Goal: Information Seeking & Learning: Learn about a topic

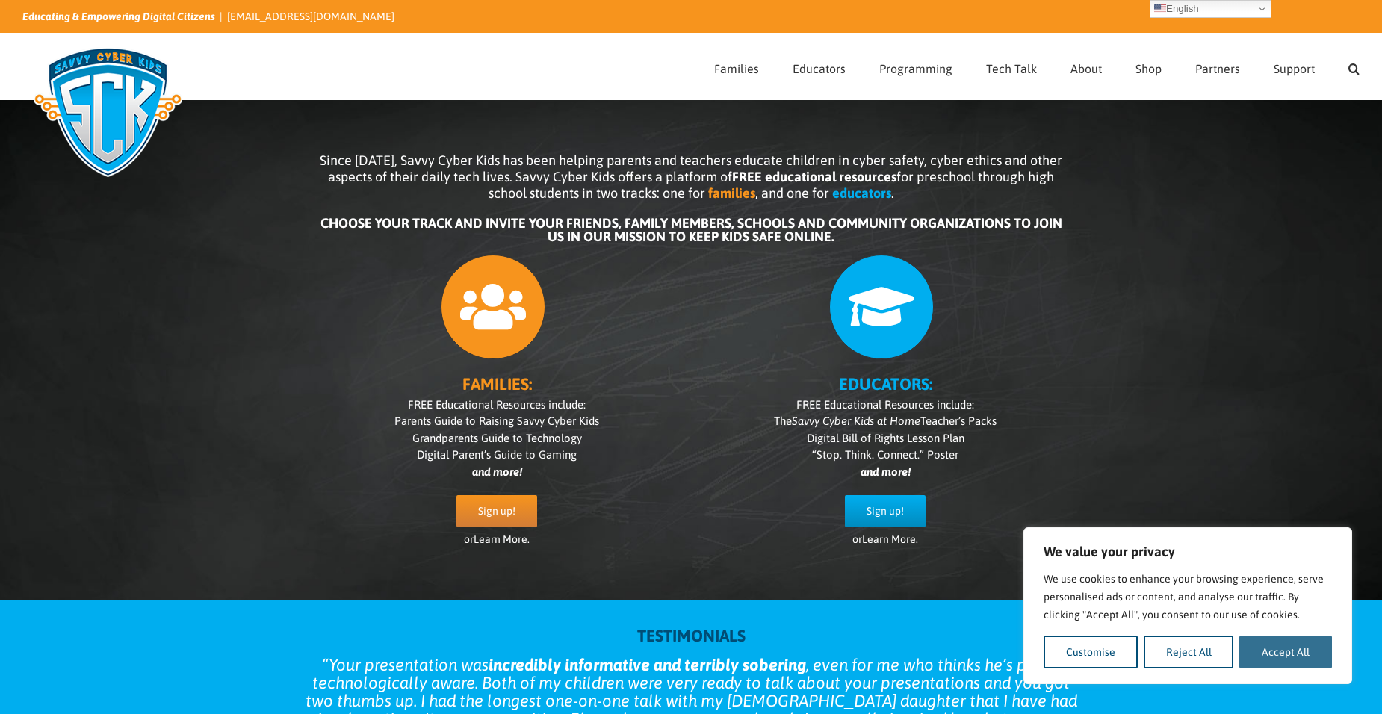
click at [1261, 648] on button "Accept All" at bounding box center [1286, 652] width 93 height 33
checkbox input "true"
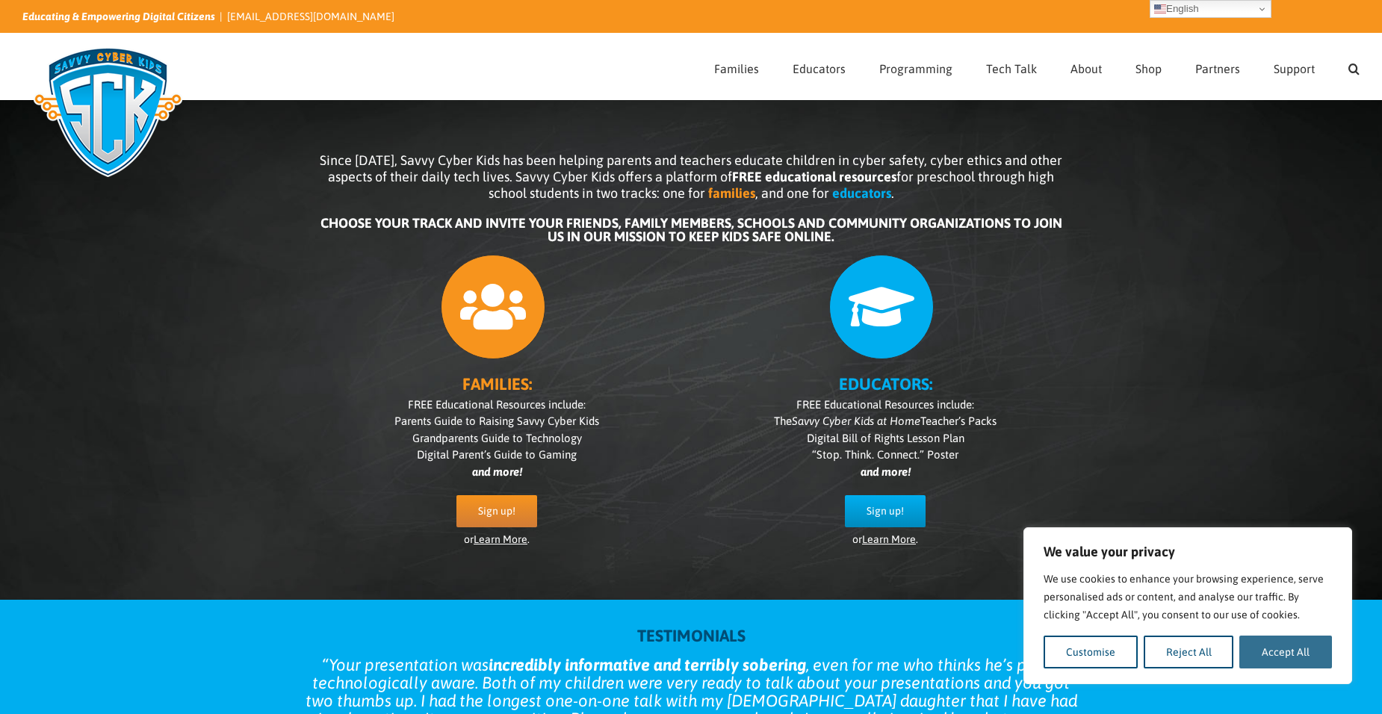
checkbox input "true"
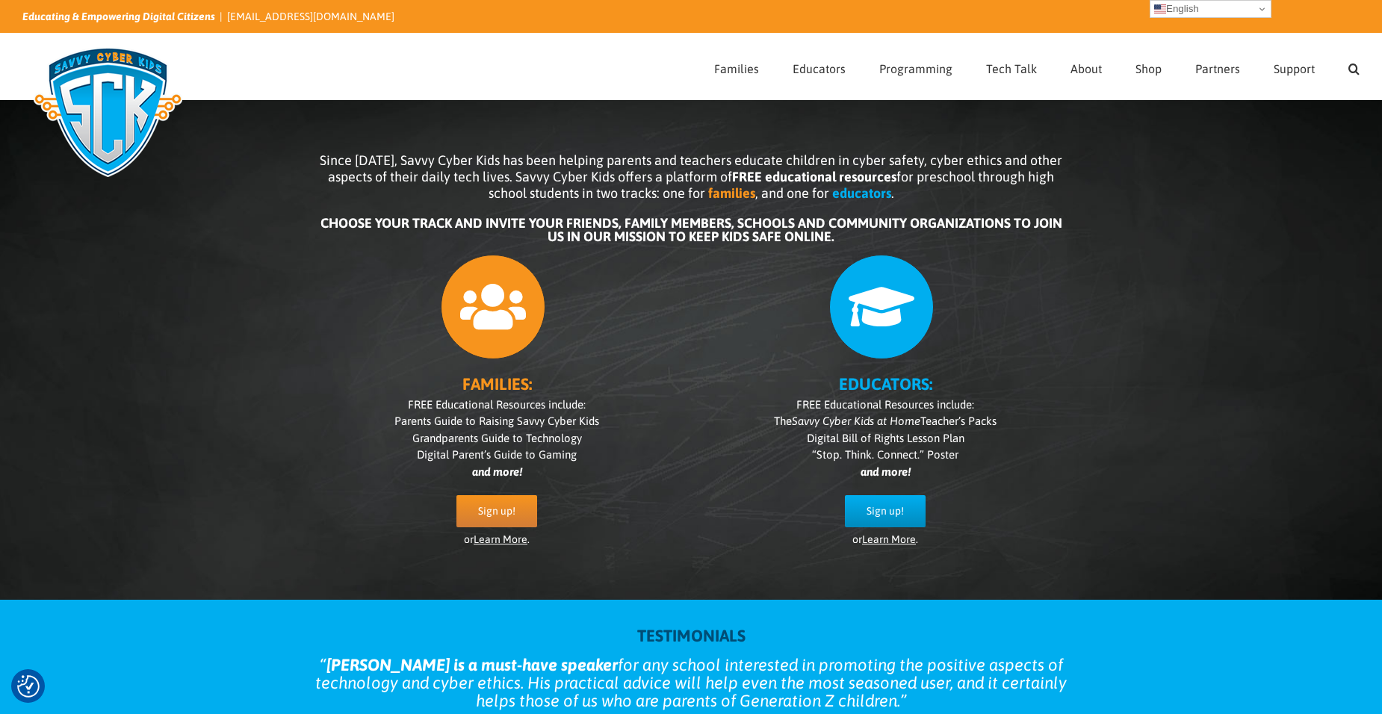
click at [1249, 10] on link "English" at bounding box center [1211, 9] width 122 height 18
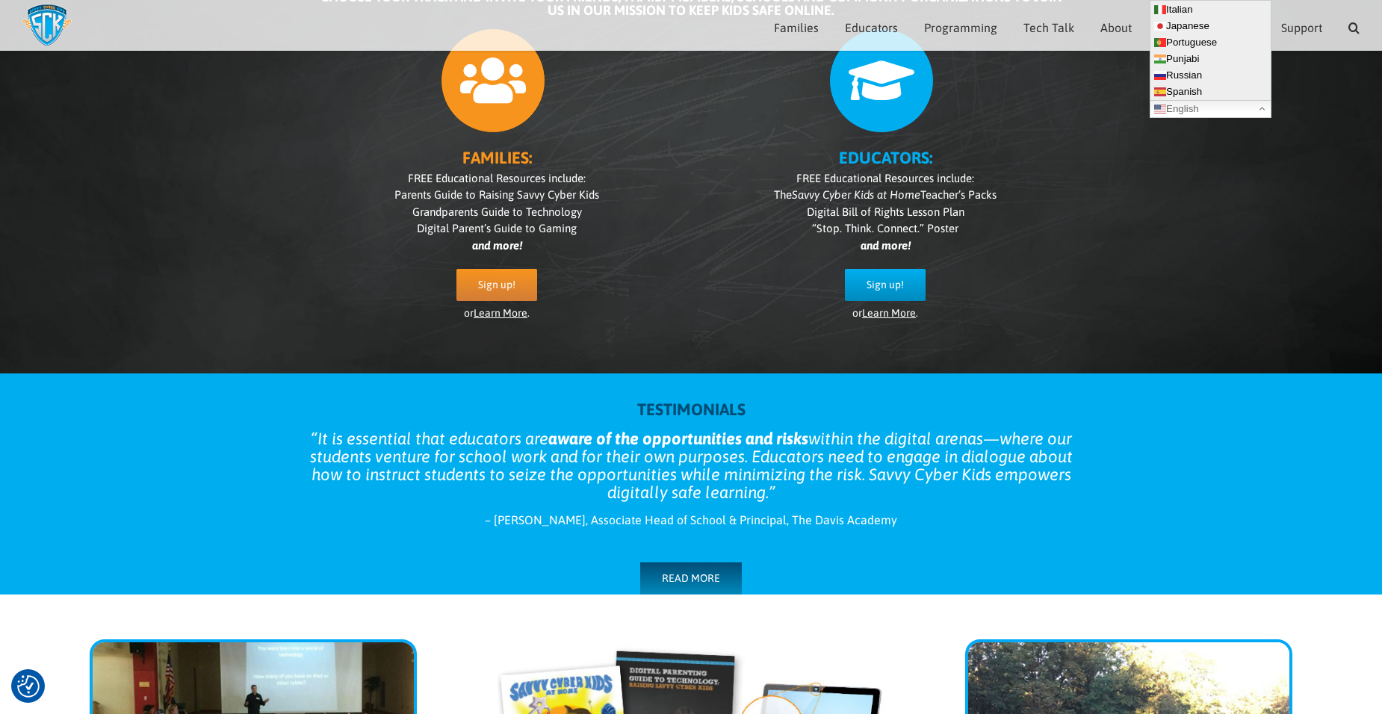
scroll to position [208, 0]
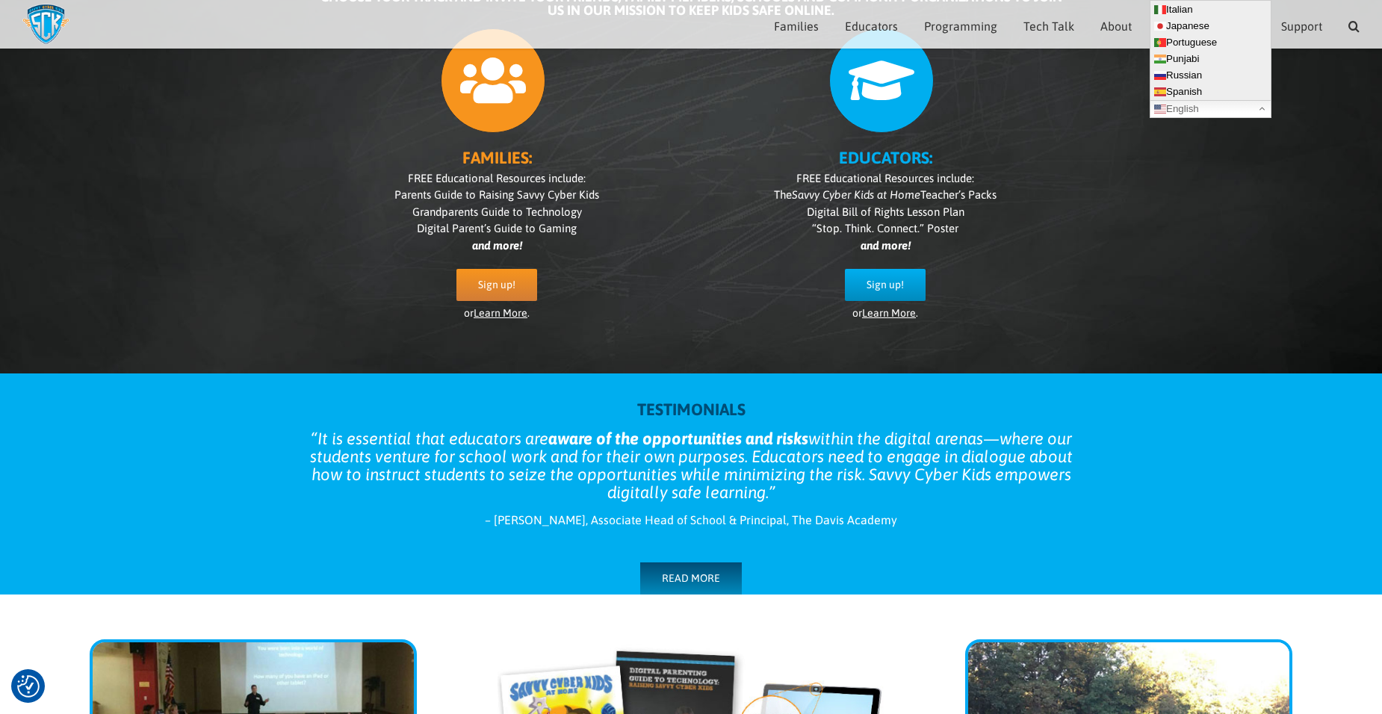
click at [1167, 162] on div "Since 2007, Savvy Cyber Kids has been helping parents and teachers educate chil…" at bounding box center [691, 112] width 1382 height 522
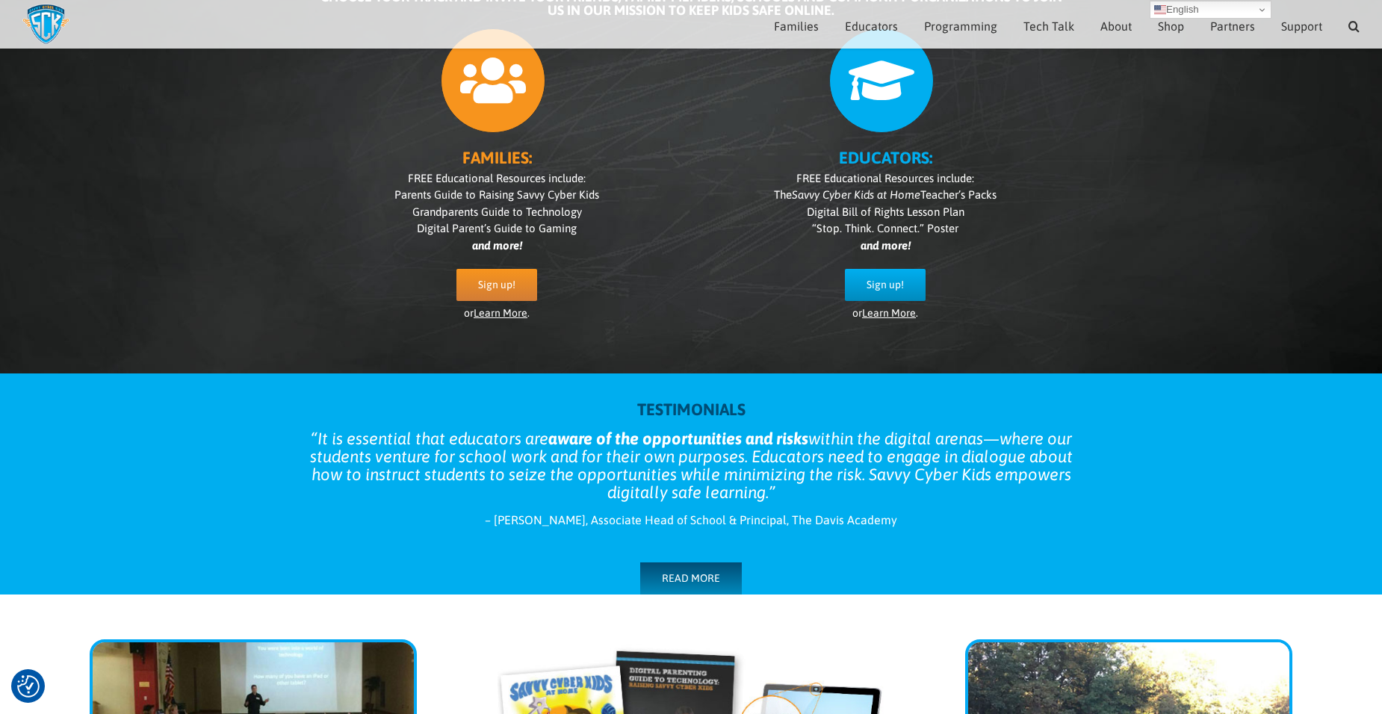
scroll to position [0, 0]
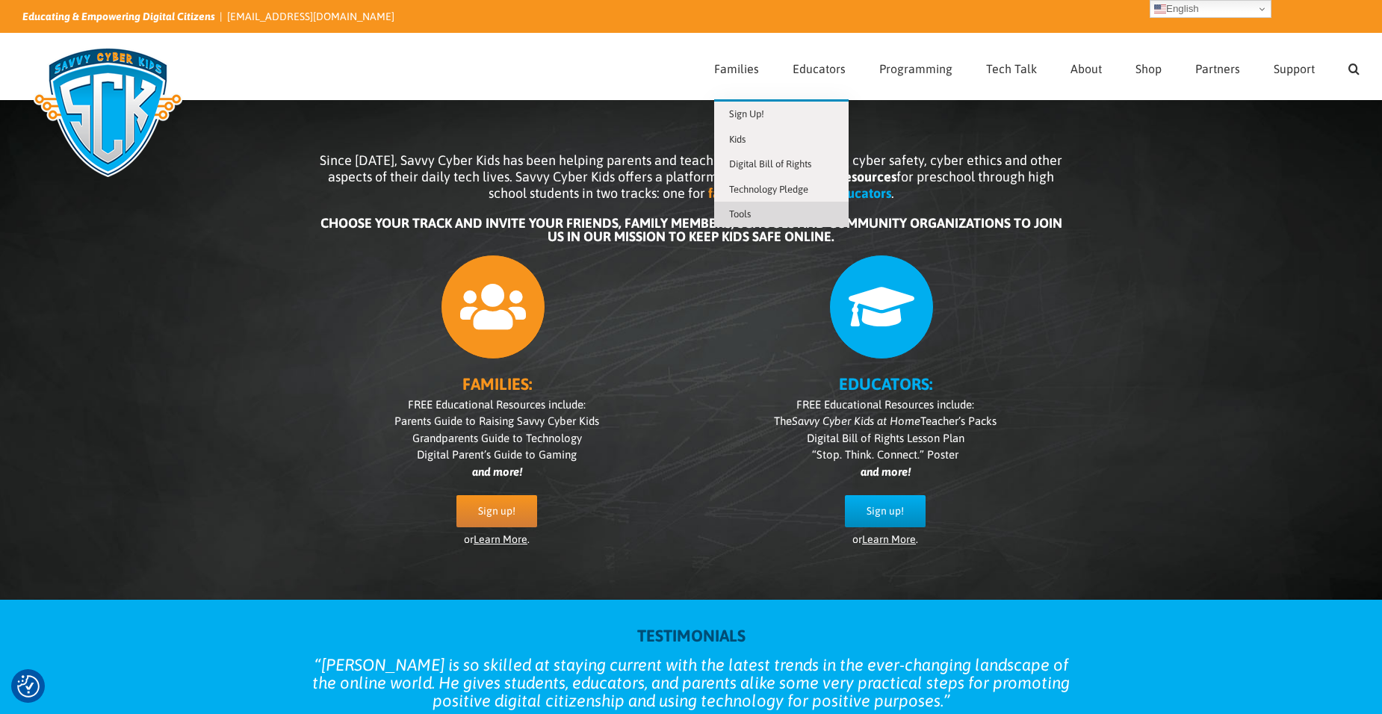
click at [751, 215] on span "Tools" at bounding box center [740, 213] width 22 height 11
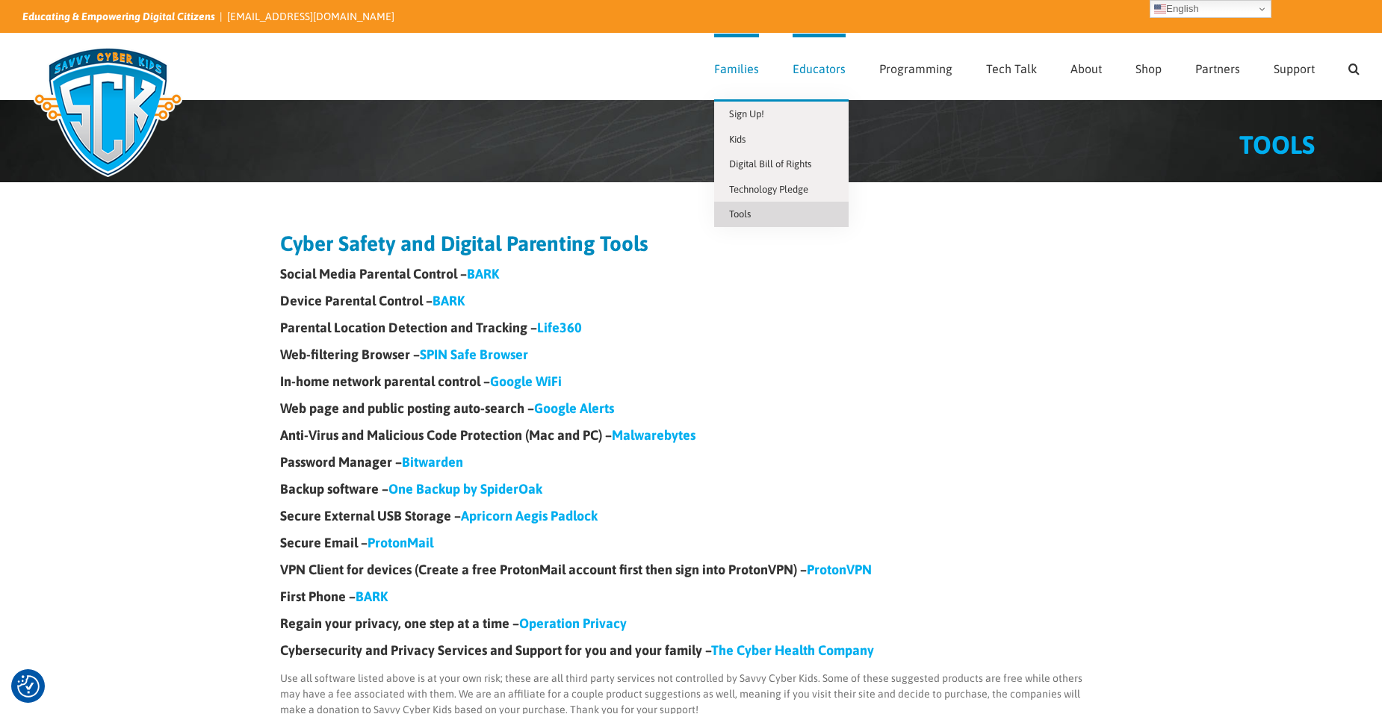
click at [741, 73] on span "Families" at bounding box center [736, 69] width 45 height 12
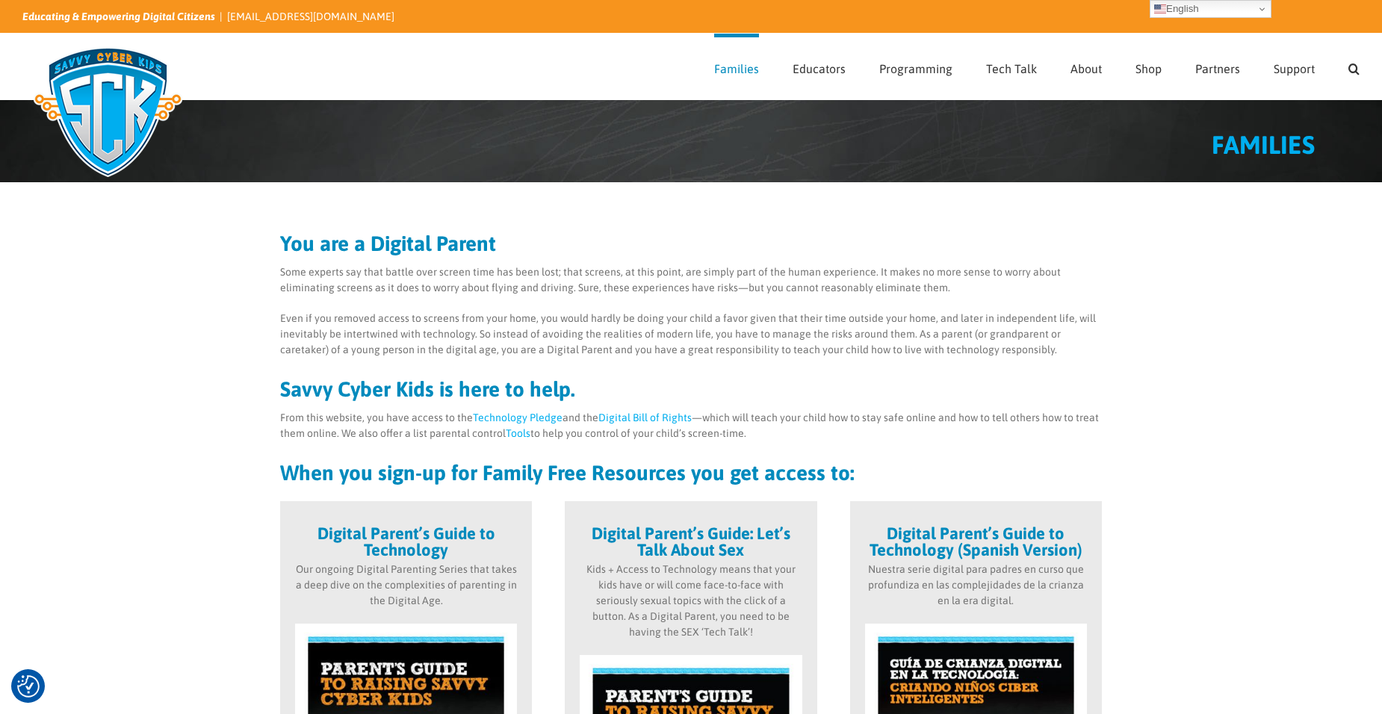
click at [459, 122] on div "FAMILIES" at bounding box center [665, 148] width 1300 height 67
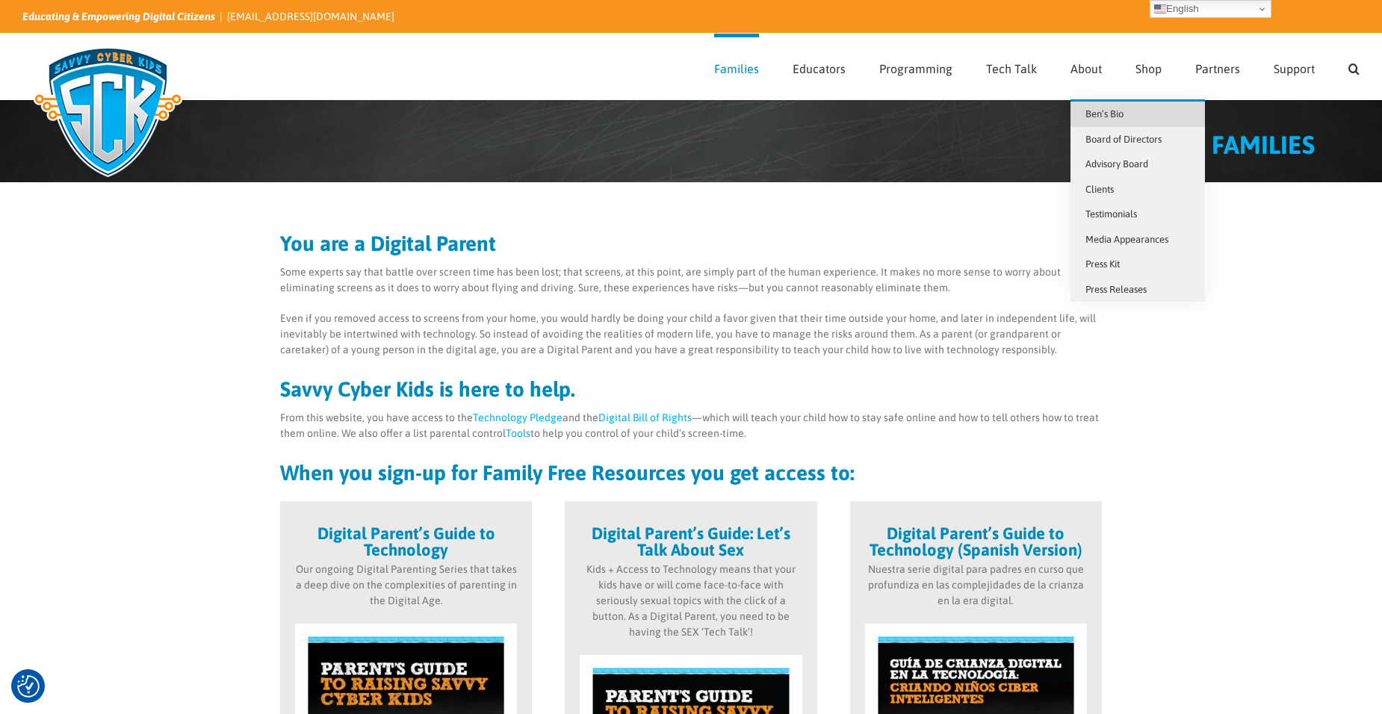
click at [1094, 114] on span "Ben’s Bio" at bounding box center [1105, 113] width 38 height 11
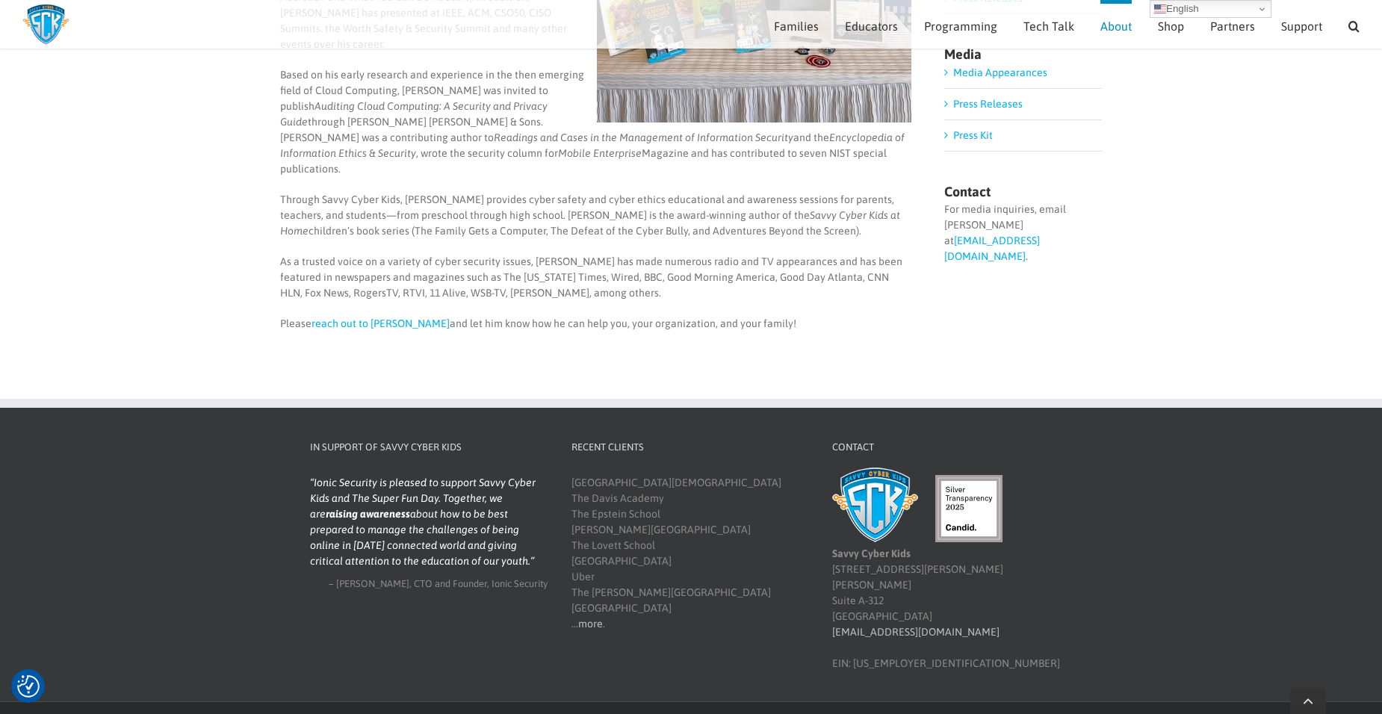
scroll to position [463, 0]
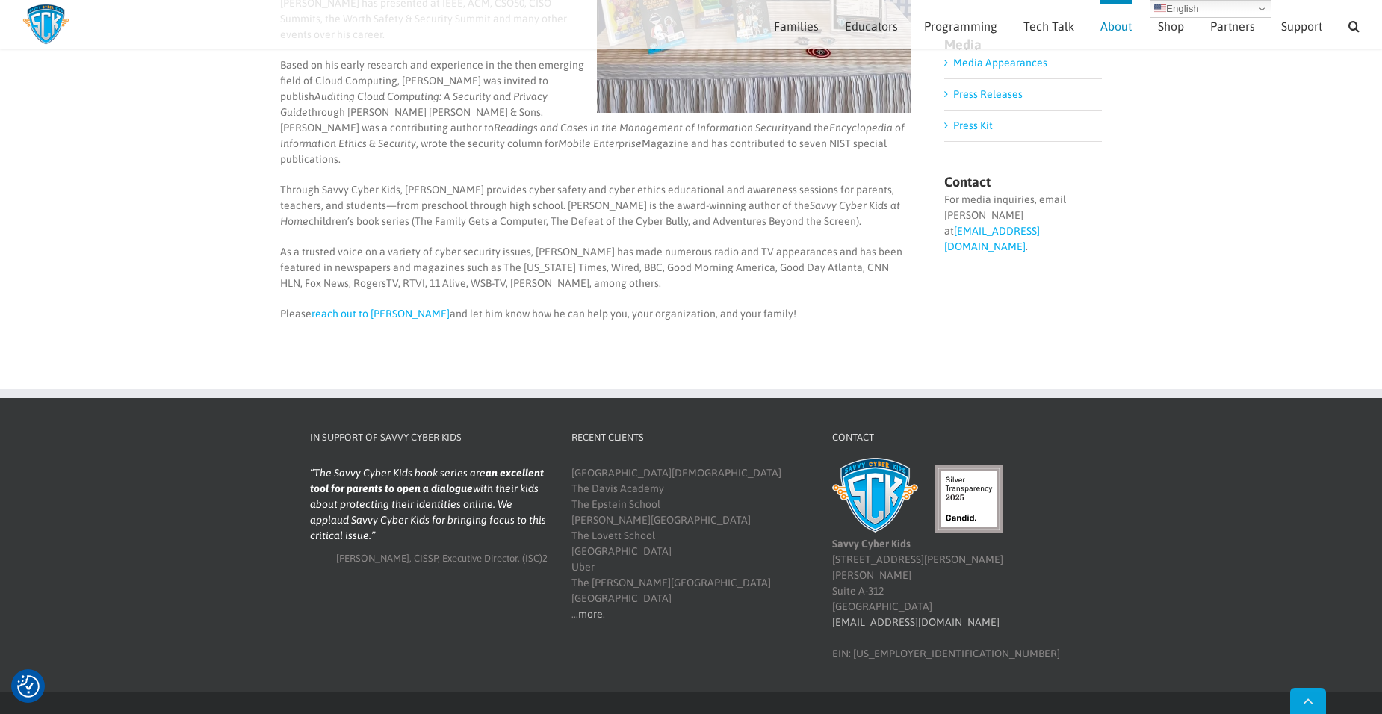
click at [1315, 697] on link "Go to Top" at bounding box center [1309, 701] width 36 height 26
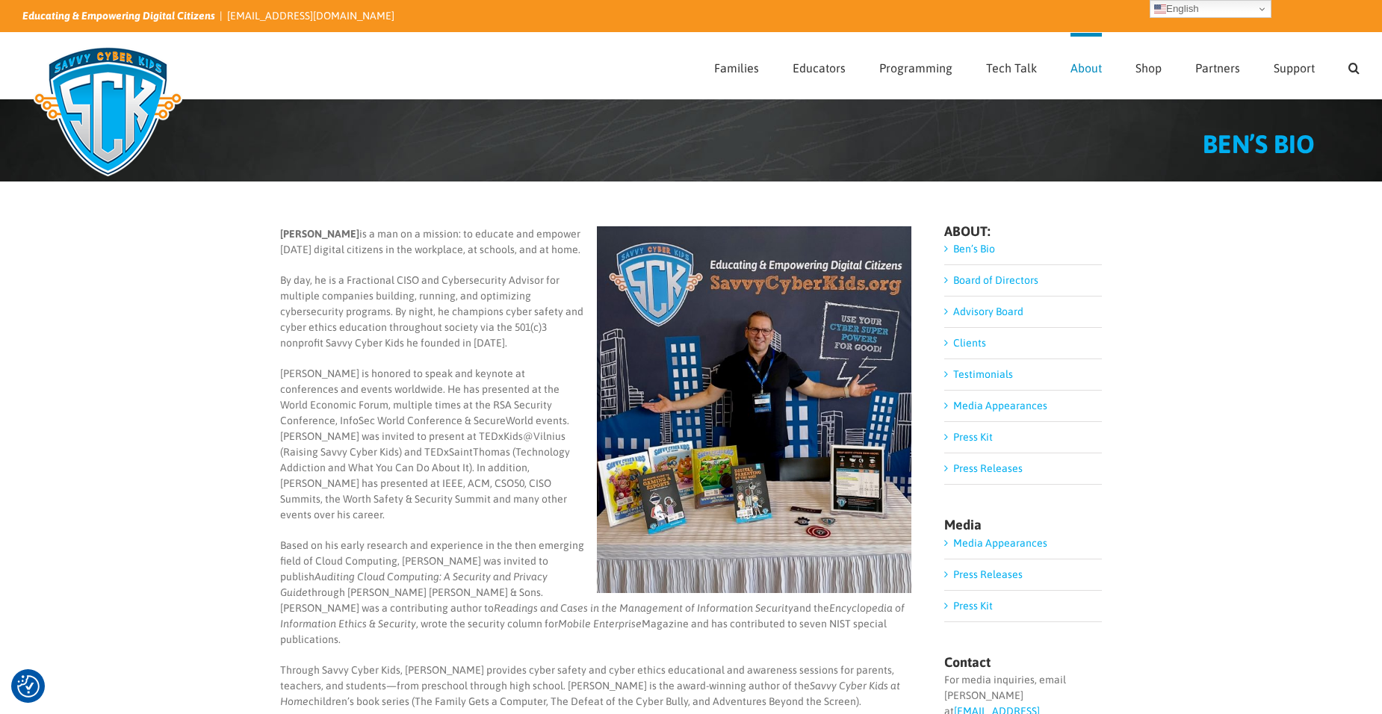
scroll to position [0, 0]
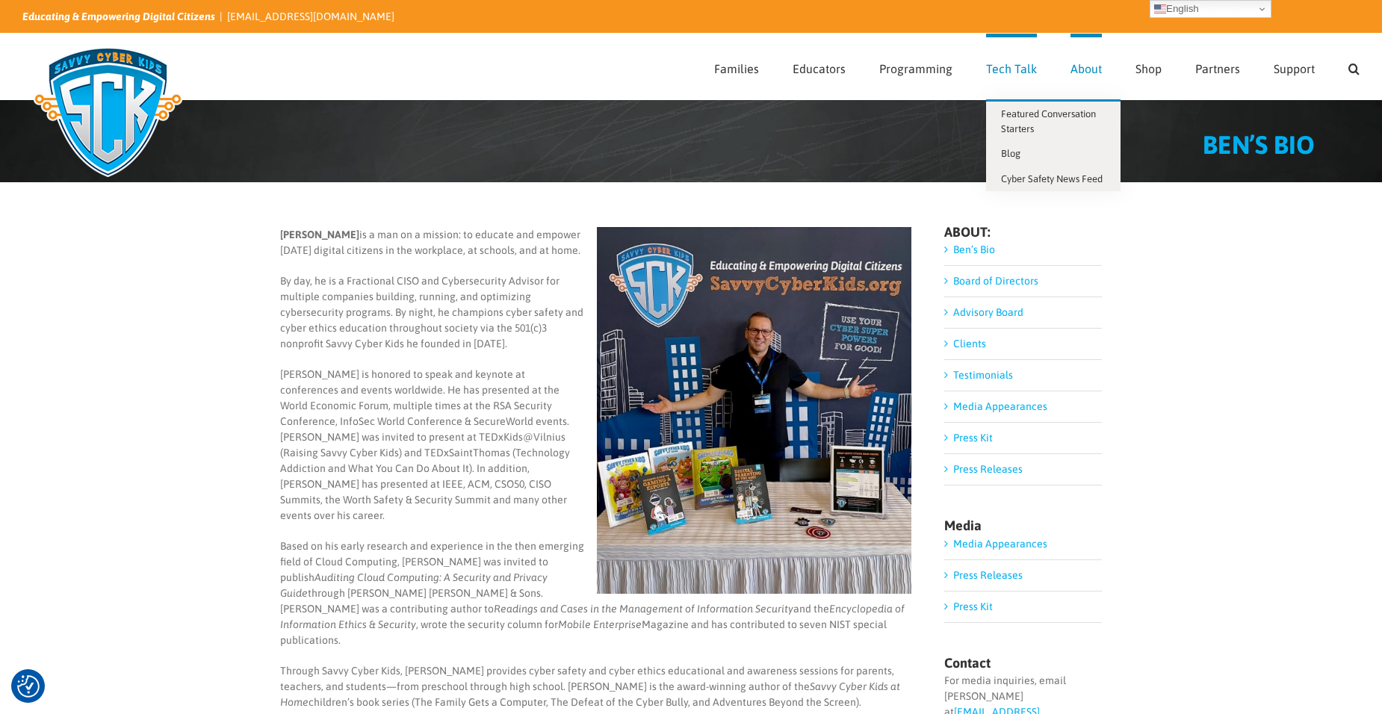
click at [1013, 67] on span "Tech Talk" at bounding box center [1011, 69] width 51 height 12
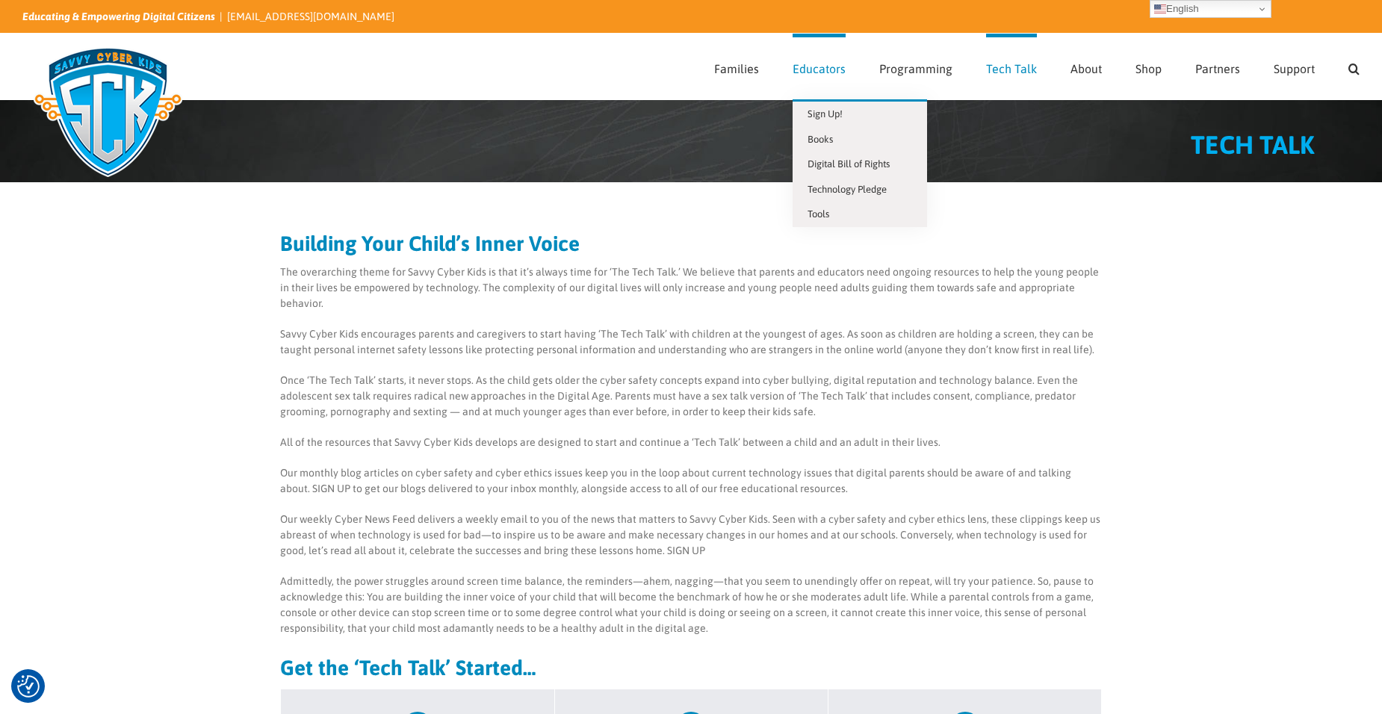
click at [837, 71] on span "Educators" at bounding box center [819, 69] width 53 height 12
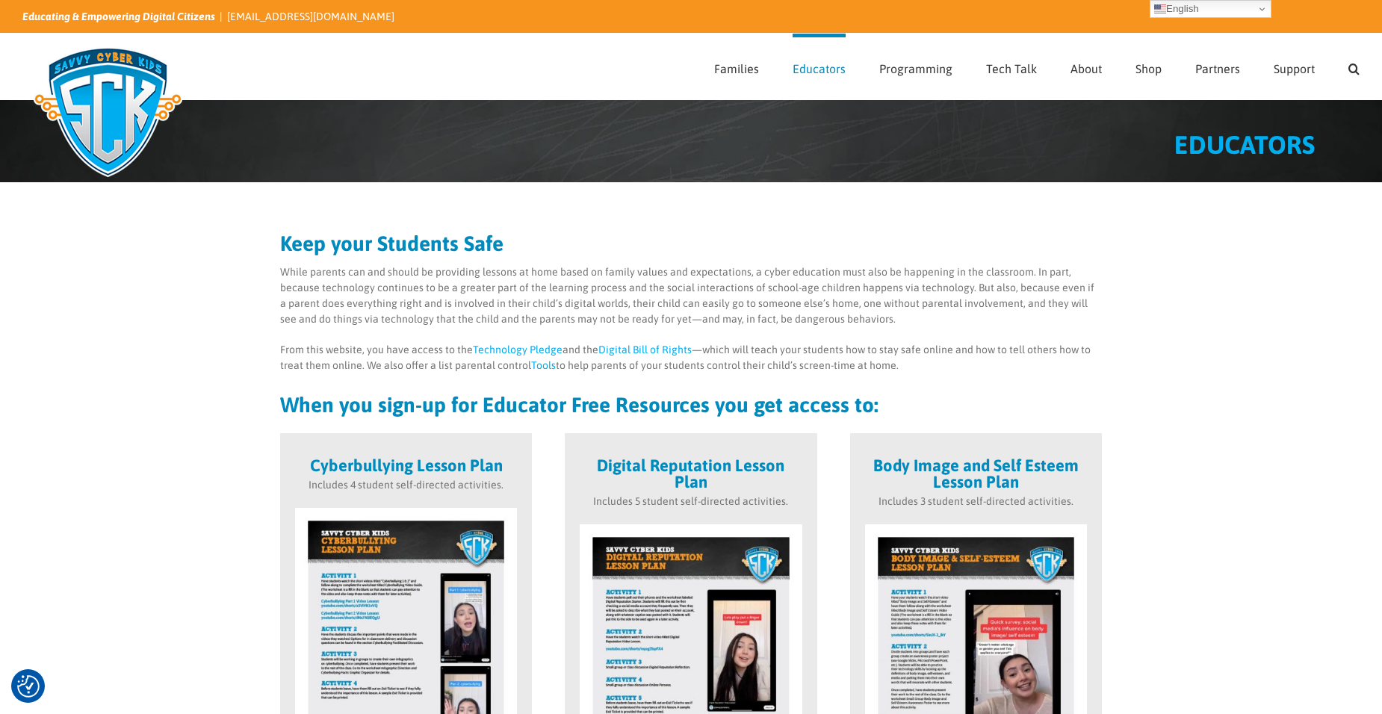
click at [666, 139] on h1 "EDUCATORS" at bounding box center [665, 144] width 1300 height 25
click at [348, 239] on h2 "Keep your Students Safe" at bounding box center [691, 243] width 822 height 21
drag, startPoint x: 348, startPoint y: 239, endPoint x: 412, endPoint y: 246, distance: 63.9
click at [412, 246] on h2 "Keep your Students Safe" at bounding box center [691, 243] width 822 height 21
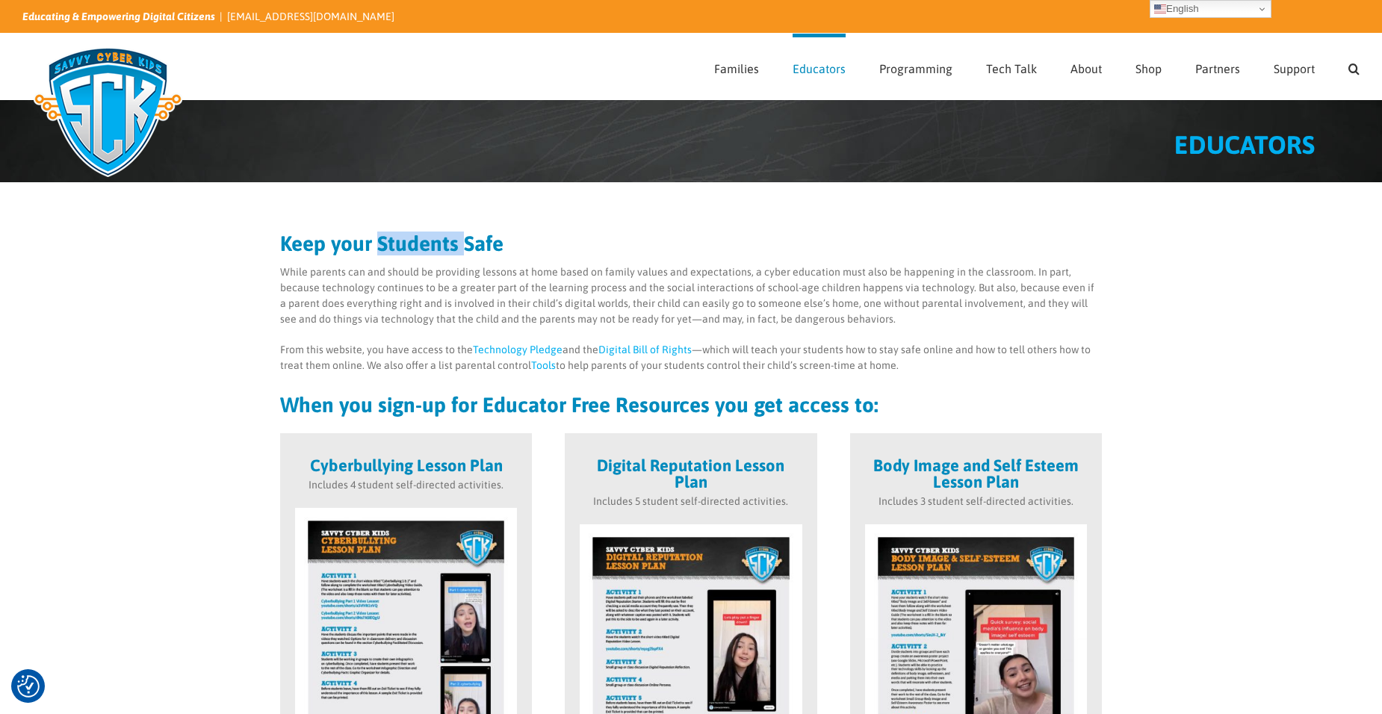
click at [412, 246] on h2 "Keep your Students Safe" at bounding box center [691, 243] width 822 height 21
drag, startPoint x: 412, startPoint y: 246, endPoint x: 416, endPoint y: 256, distance: 10.7
click at [416, 256] on div "Keep your Students Safe While parents can and should be providing lessons at ho…" at bounding box center [691, 324] width 822 height 182
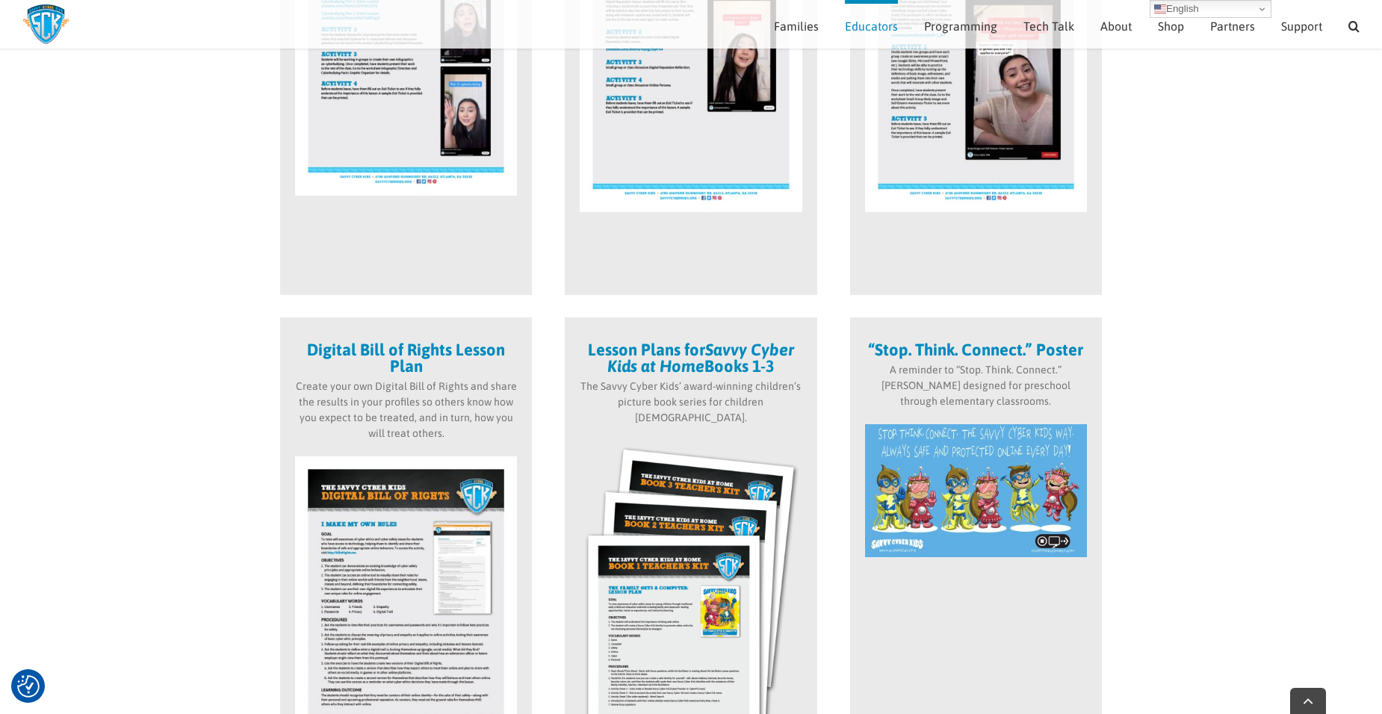
click at [664, 175] on img at bounding box center [691, 69] width 222 height 288
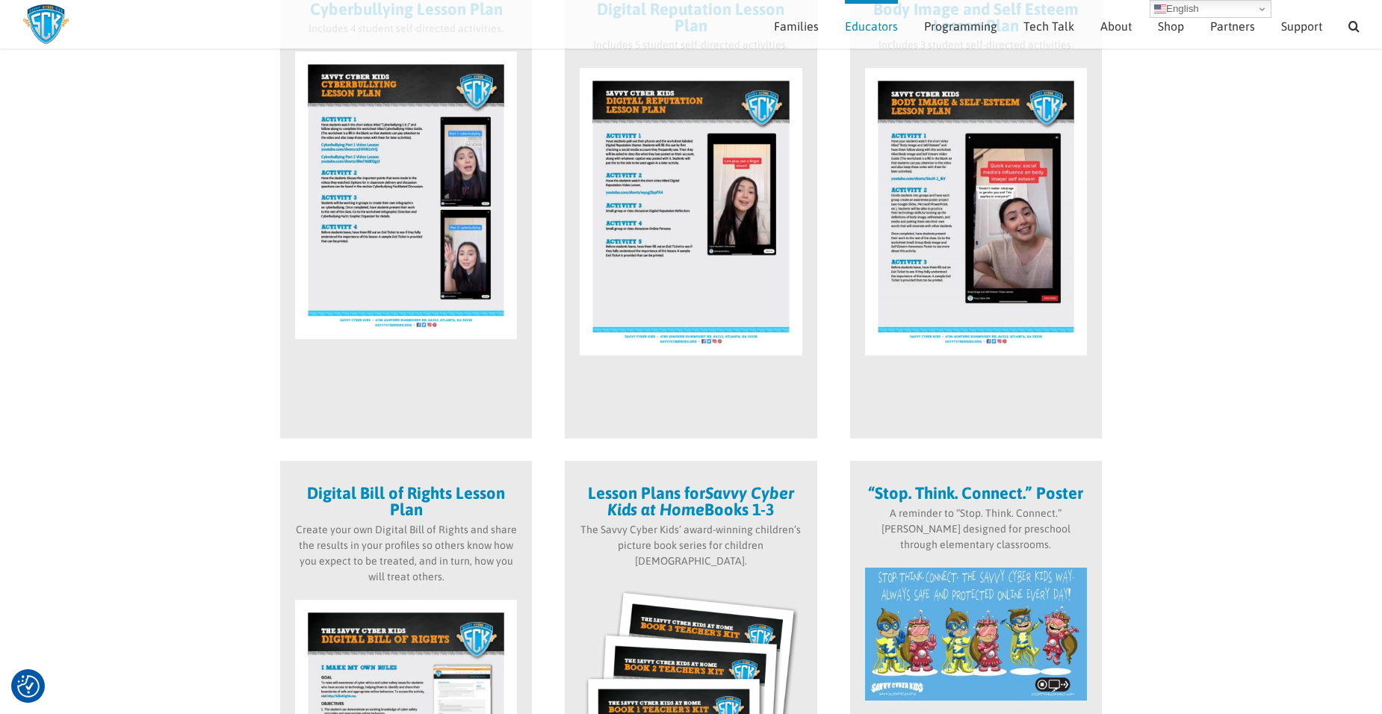
scroll to position [283, 0]
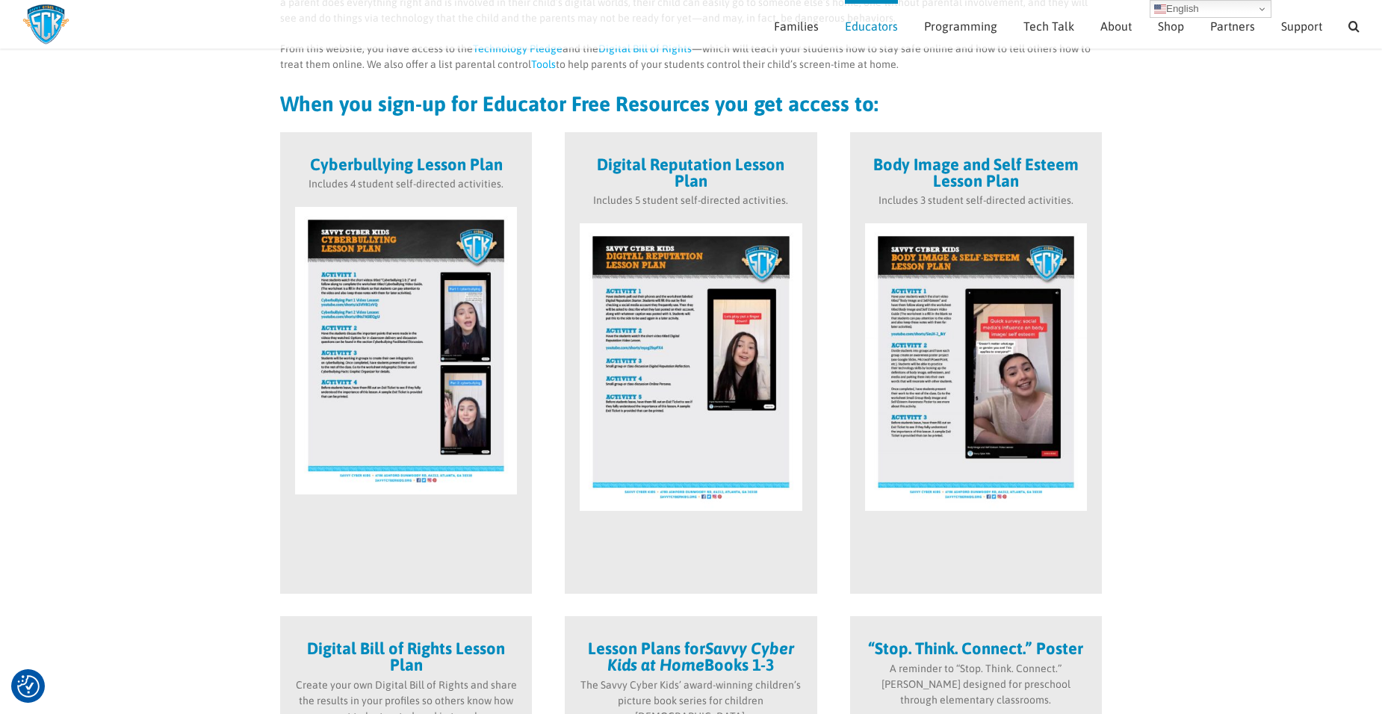
click at [666, 208] on p "Includes 5 student self-directed activities." at bounding box center [691, 201] width 222 height 16
click at [631, 271] on img at bounding box center [691, 367] width 222 height 288
click at [663, 353] on img at bounding box center [691, 367] width 222 height 288
click at [901, 371] on img at bounding box center [976, 367] width 222 height 288
click at [966, 349] on img at bounding box center [976, 367] width 222 height 288
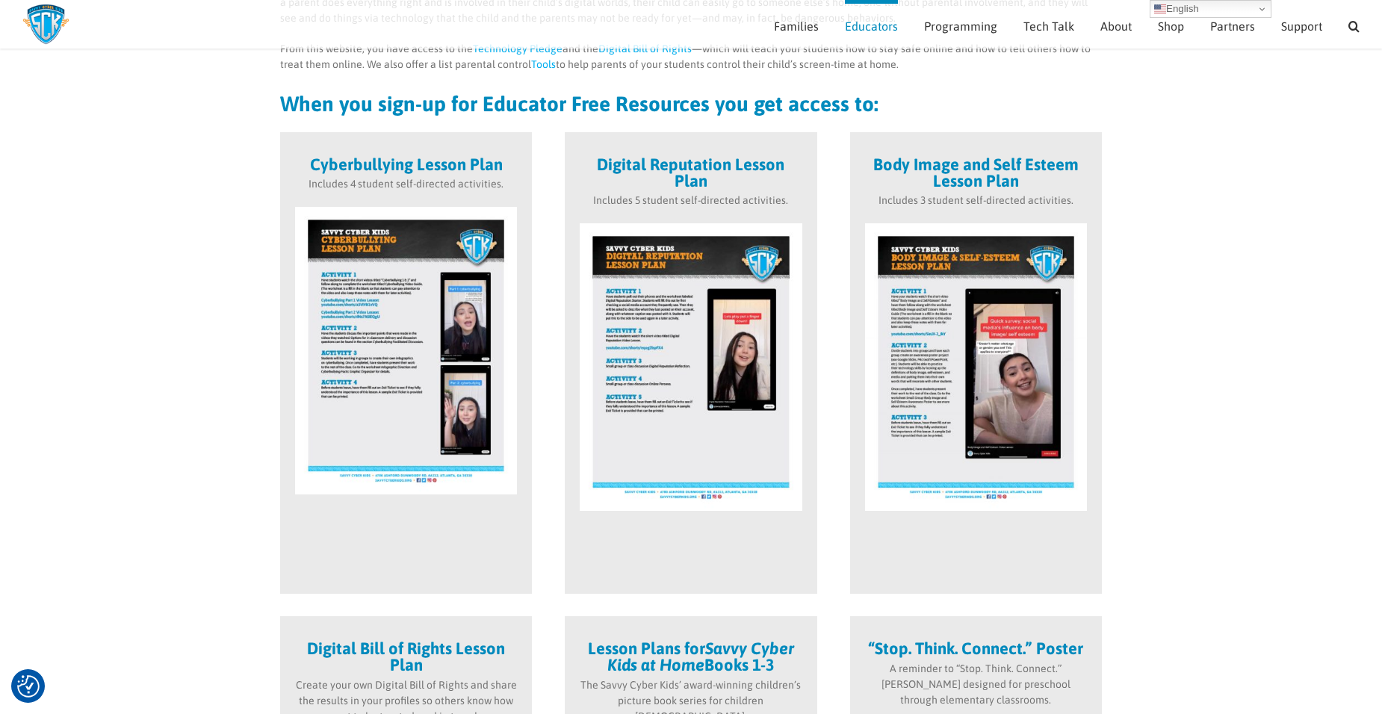
click at [966, 349] on img at bounding box center [976, 367] width 222 height 288
click at [983, 178] on strong "Body Image and Self Esteem Lesson Plan" at bounding box center [977, 173] width 206 height 36
click at [937, 165] on strong "Body Image and Self Esteem Lesson Plan" at bounding box center [977, 173] width 206 height 36
drag, startPoint x: 937, startPoint y: 165, endPoint x: 812, endPoint y: 172, distance: 125.7
click at [812, 172] on div "Digital Reputation Lesson Plan Includes 5 student self-directed activities." at bounding box center [691, 363] width 252 height 463
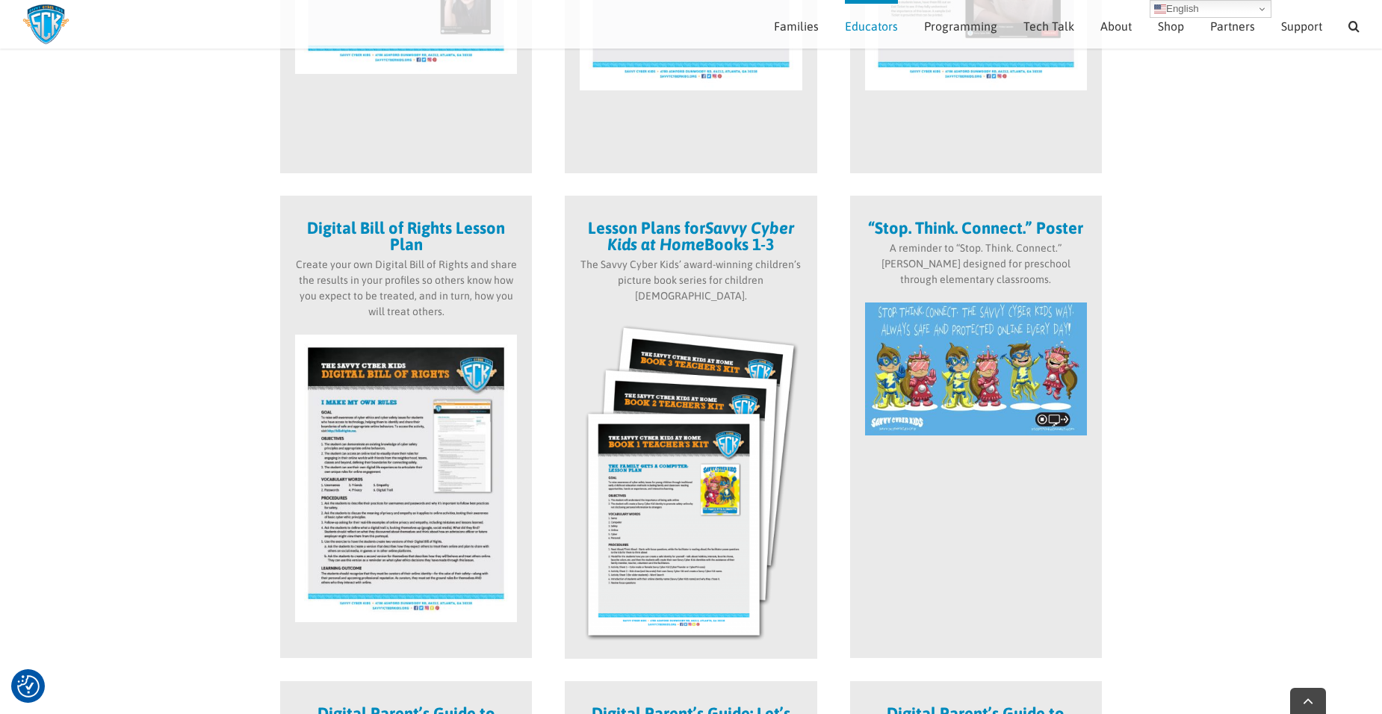
scroll to position [806, 0]
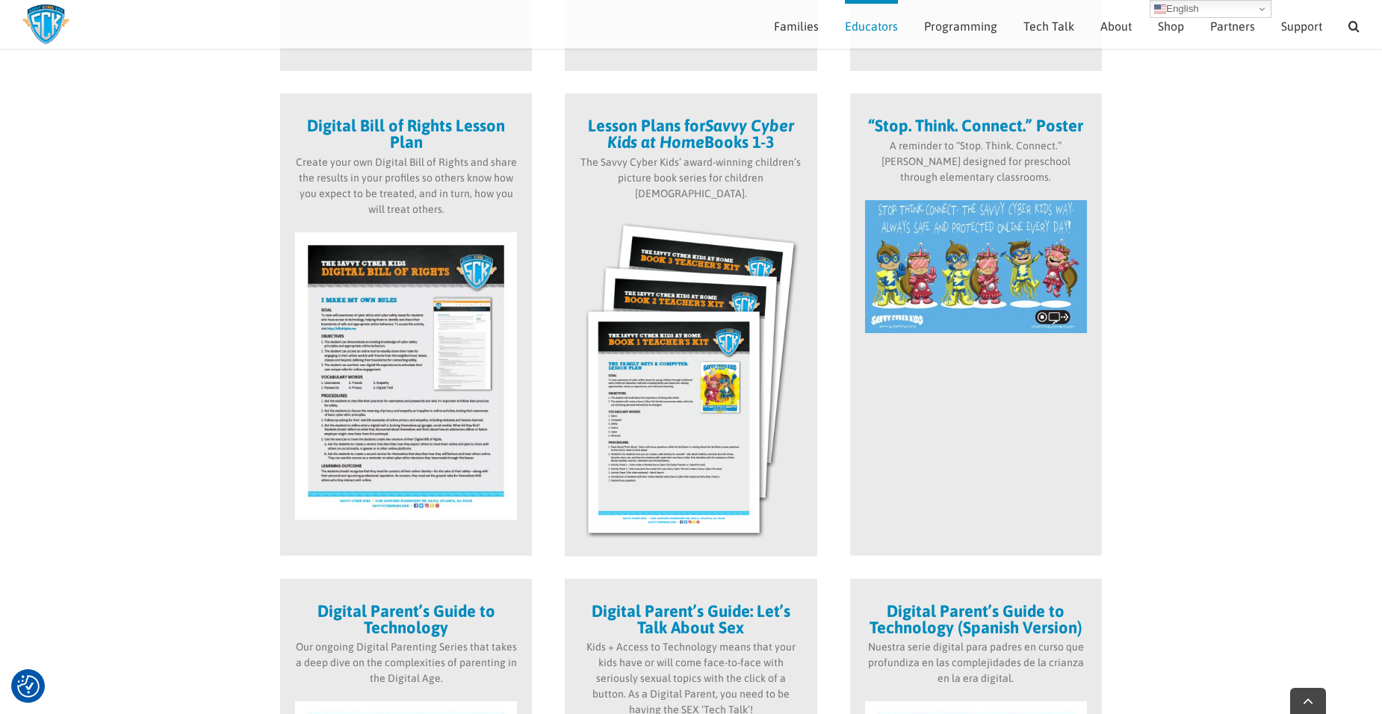
click at [619, 278] on img at bounding box center [691, 379] width 222 height 325
click at [631, 139] on em "Savvy Cyber Kids at Home" at bounding box center [701, 134] width 187 height 36
click at [726, 251] on img at bounding box center [691, 379] width 222 height 325
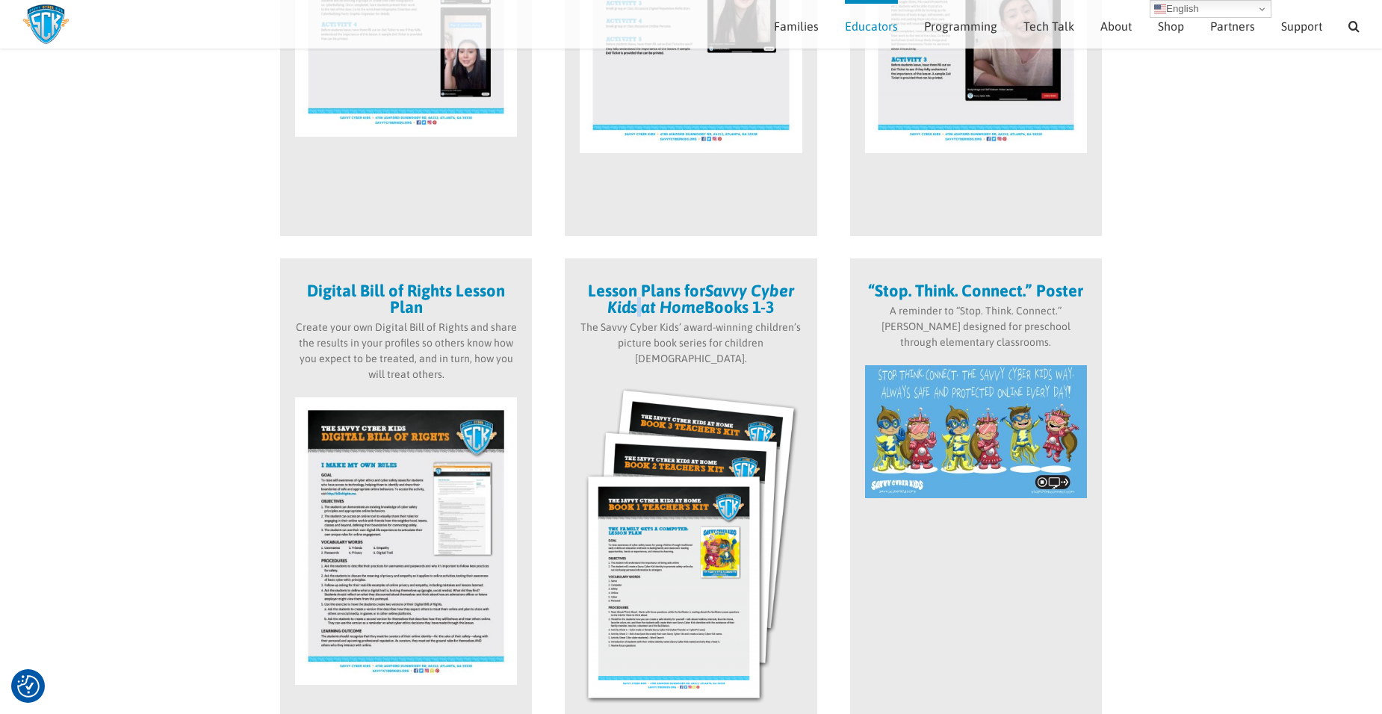
scroll to position [0, 0]
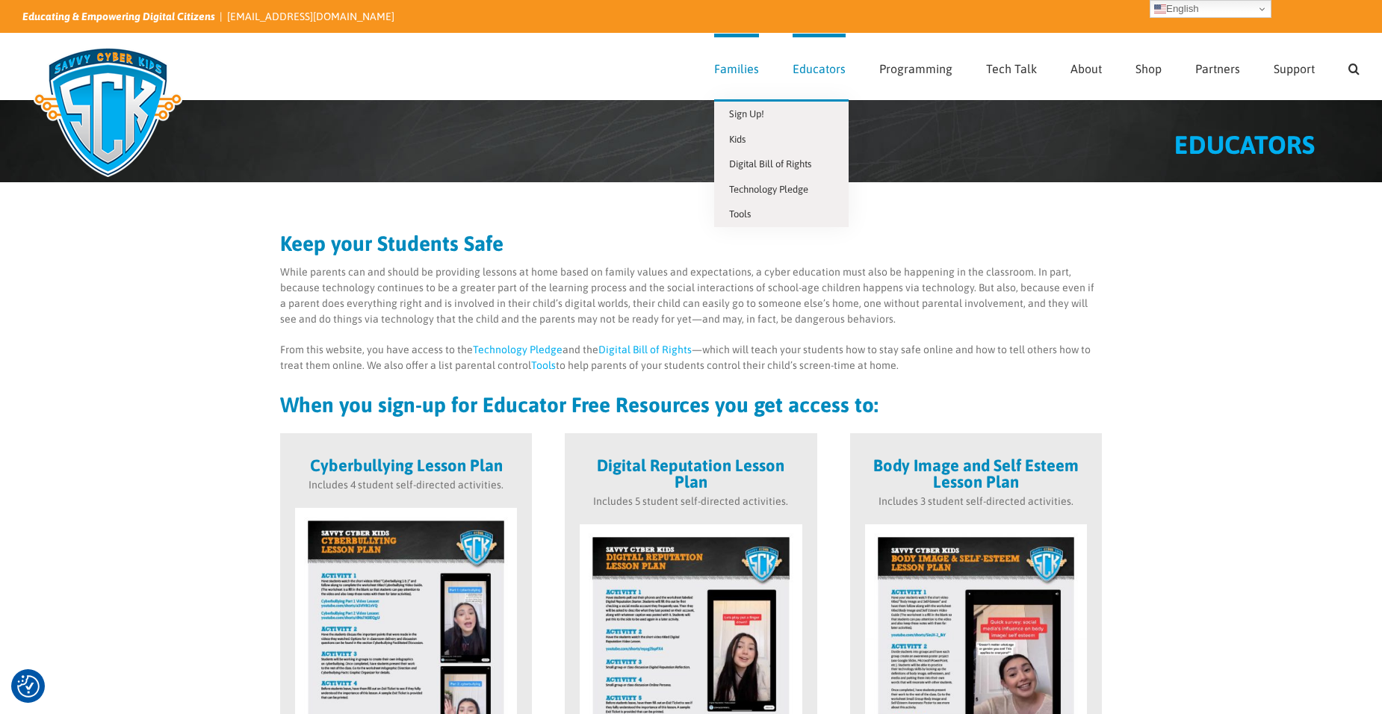
click at [734, 81] on link "Families" at bounding box center [736, 67] width 45 height 66
